Goal: Task Accomplishment & Management: Manage account settings

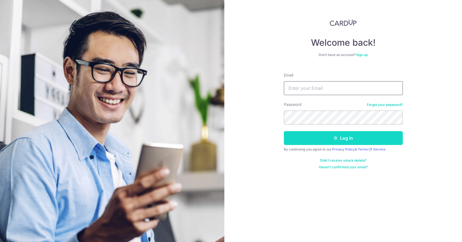
type input "[EMAIL_ADDRESS][DOMAIN_NAME]"
click at [341, 132] on button "Log in" at bounding box center [343, 138] width 119 height 14
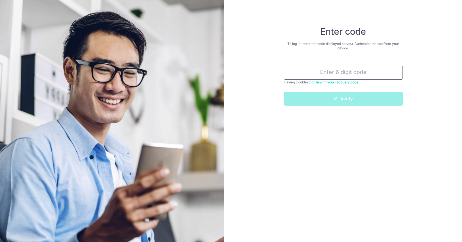
click at [349, 73] on input "text" at bounding box center [343, 73] width 119 height 14
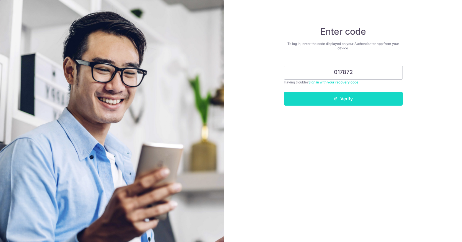
type input "017872"
click at [345, 103] on button "Verify" at bounding box center [343, 99] width 119 height 14
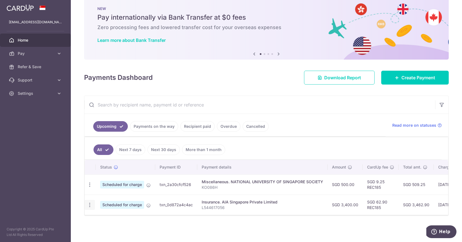
click at [92, 206] on icon "button" at bounding box center [90, 205] width 6 height 6
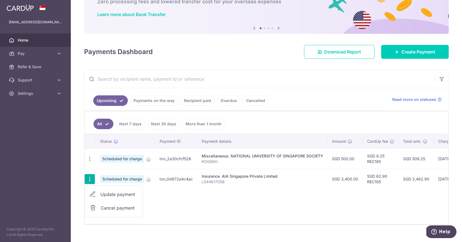
click at [113, 209] on span "Cancel payment" at bounding box center [119, 207] width 37 height 7
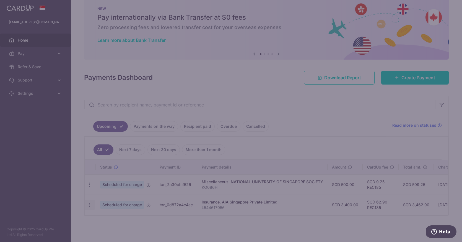
scroll to position [11, 0]
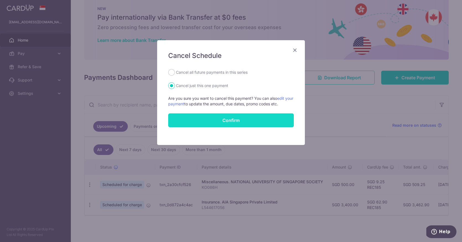
click at [242, 117] on button "Confirm" at bounding box center [231, 120] width 126 height 14
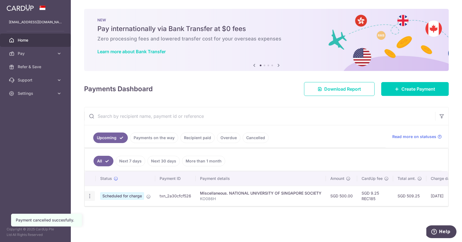
click at [87, 199] on div "Update payment Cancel payment Upload doc" at bounding box center [90, 196] width 10 height 10
click at [89, 195] on icon "button" at bounding box center [90, 196] width 6 height 6
click at [115, 212] on span "Update payment" at bounding box center [119, 211] width 38 height 7
radio input "true"
type input "500.00"
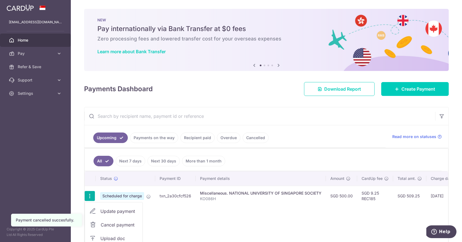
type input "06/12/2025"
type input "KO086H"
type input "REC185"
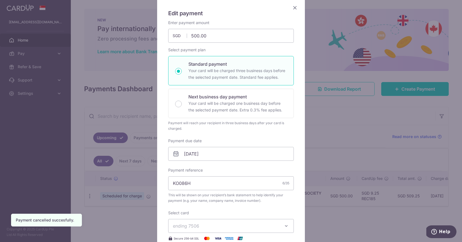
scroll to position [43, 0]
click at [195, 154] on input "06/12/2025" at bounding box center [231, 153] width 126 height 14
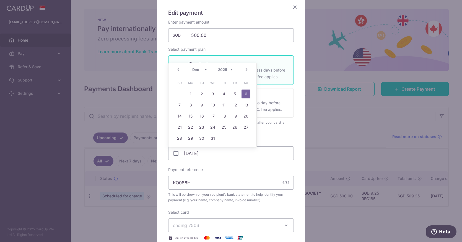
click at [180, 71] on link "Prev" at bounding box center [178, 69] width 7 height 7
click at [179, 72] on link "Prev" at bounding box center [178, 69] width 7 height 7
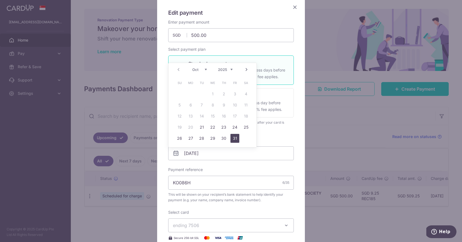
click at [236, 140] on link "31" at bounding box center [235, 138] width 9 height 9
type input "[DATE]"
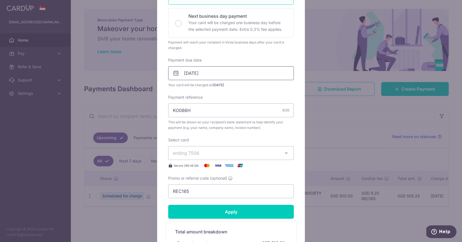
scroll to position [128, 0]
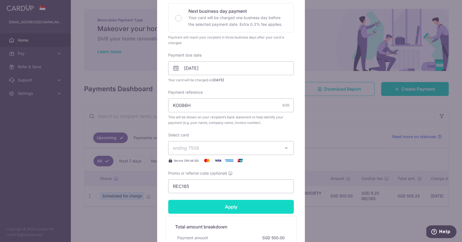
click at [229, 206] on input "Apply" at bounding box center [231, 207] width 126 height 14
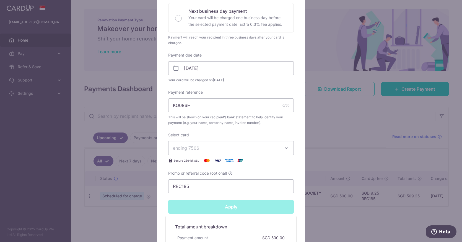
type input "Successfully Applied"
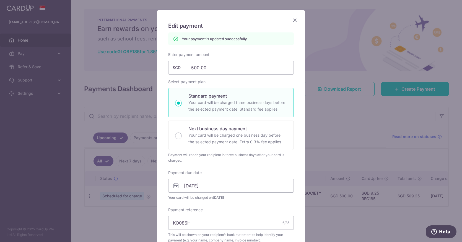
scroll to position [0, 0]
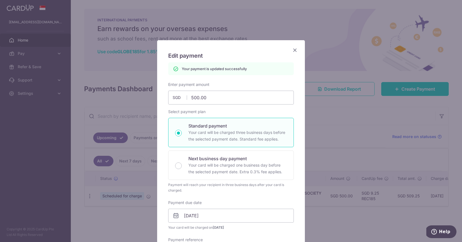
click at [293, 50] on icon "Close" at bounding box center [295, 49] width 7 height 7
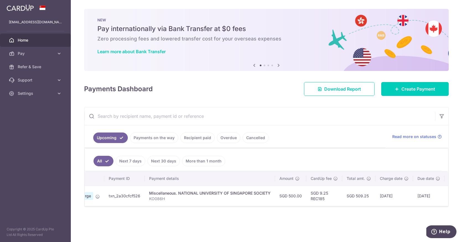
scroll to position [0, 86]
